Goal: Task Accomplishment & Management: Manage account settings

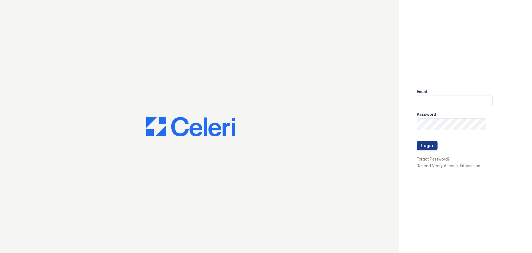
type input "[EMAIL_ADDRESS][DOMAIN_NAME]"
drag, startPoint x: 420, startPoint y: 146, endPoint x: 421, endPoint y: 143, distance: 2.9
click at [420, 145] on button "Login" at bounding box center [427, 145] width 21 height 9
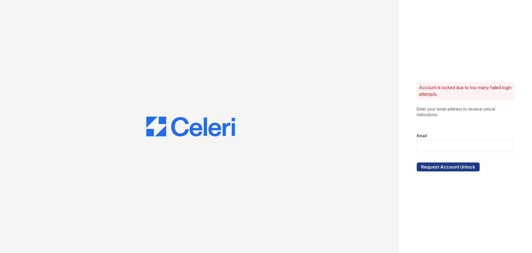
click at [213, 124] on img at bounding box center [190, 126] width 89 height 20
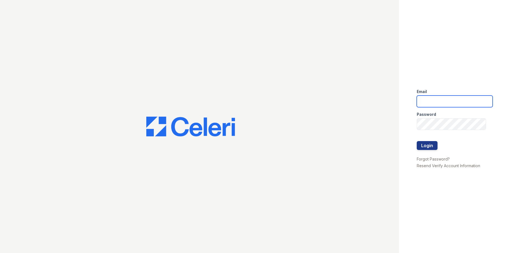
type input "[EMAIL_ADDRESS][DOMAIN_NAME]"
click at [190, 134] on img at bounding box center [190, 126] width 89 height 20
click at [424, 148] on button "Login" at bounding box center [427, 145] width 21 height 9
